Goal: Transaction & Acquisition: Purchase product/service

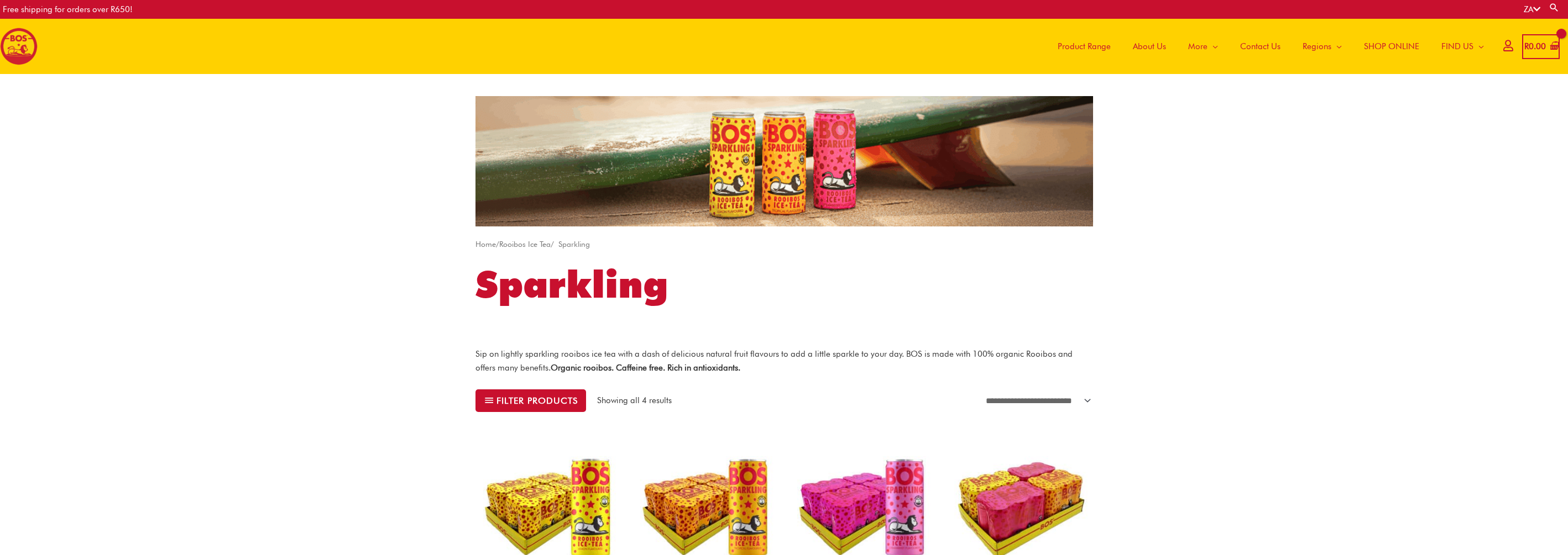
click at [1092, 44] on span "Product Range" at bounding box center [1084, 47] width 53 height 34
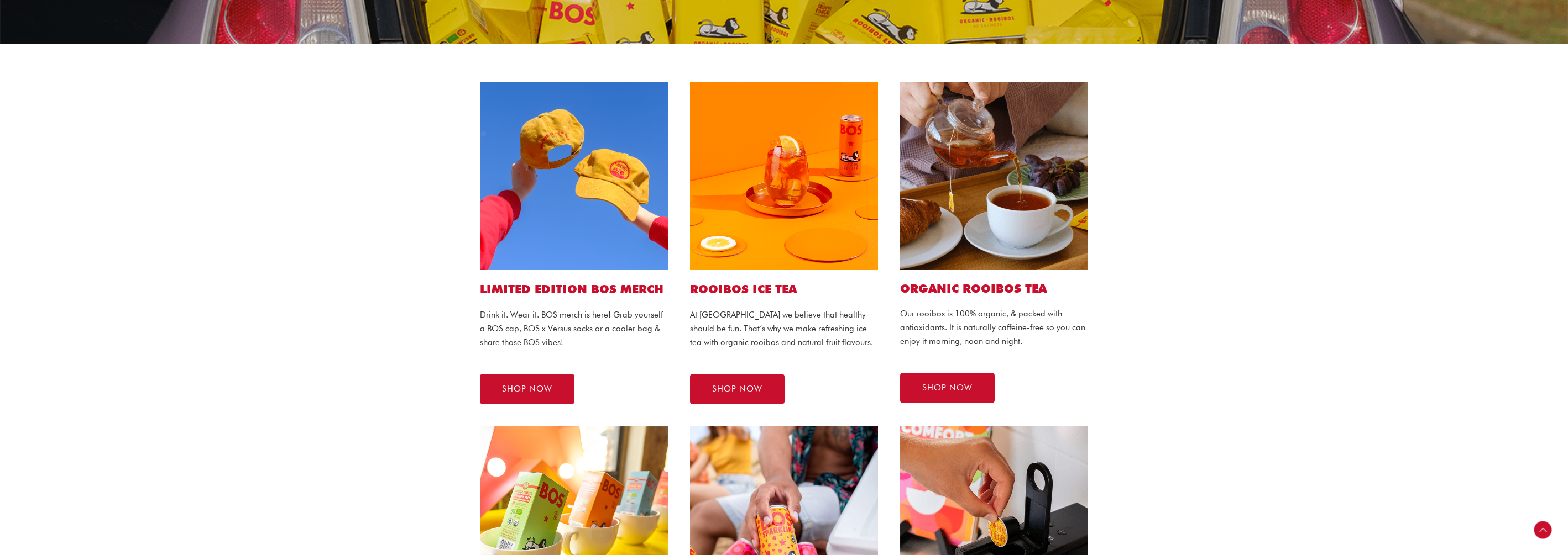
scroll to position [202, 0]
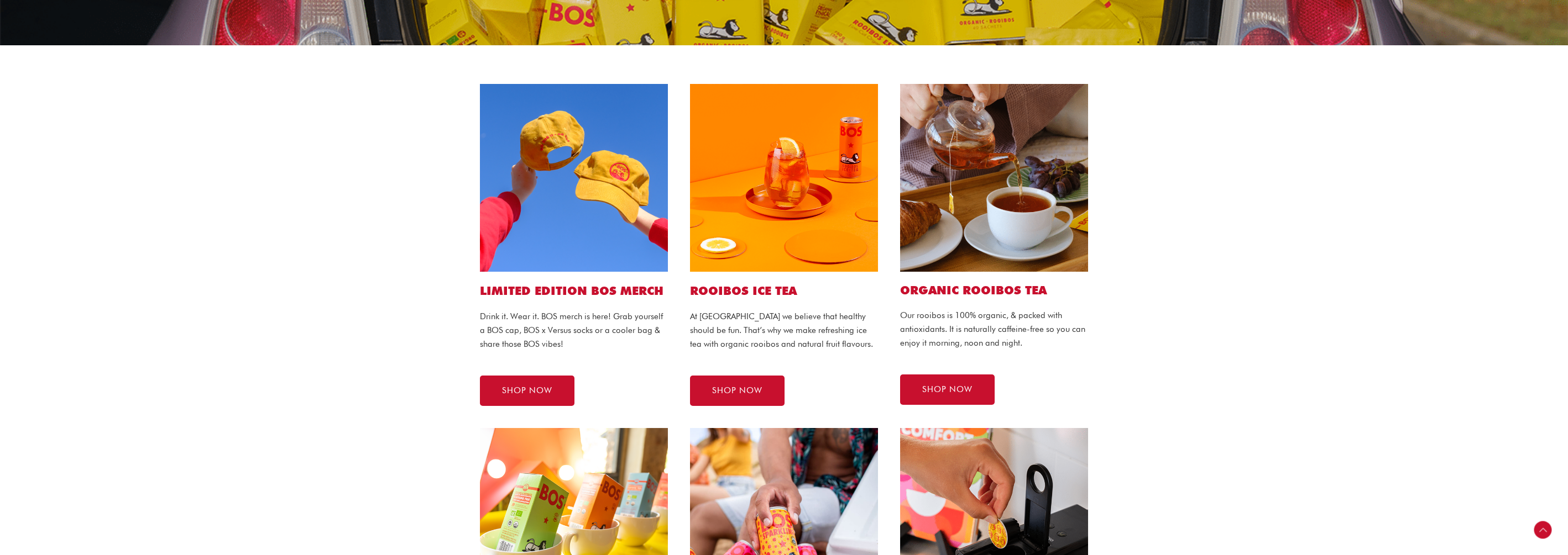
click at [572, 237] on img at bounding box center [573, 177] width 188 height 187
click at [538, 387] on span "SHOP NOW" at bounding box center [527, 391] width 50 height 8
